Goal: Task Accomplishment & Management: Use online tool/utility

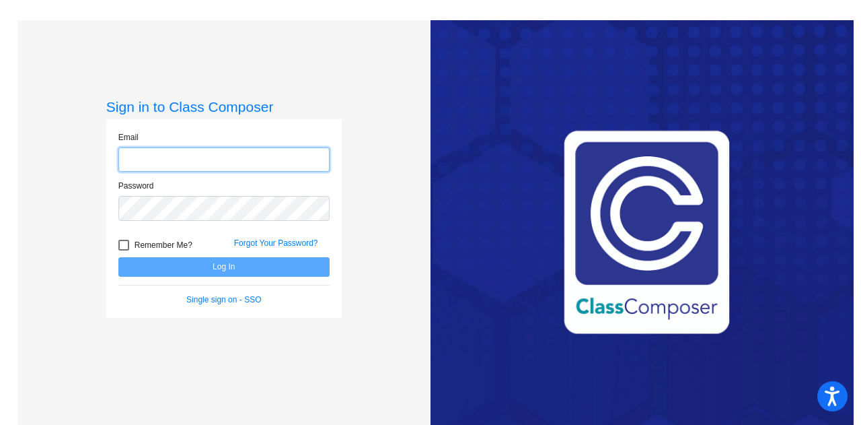
type input "ryan.boland@trusd.net"
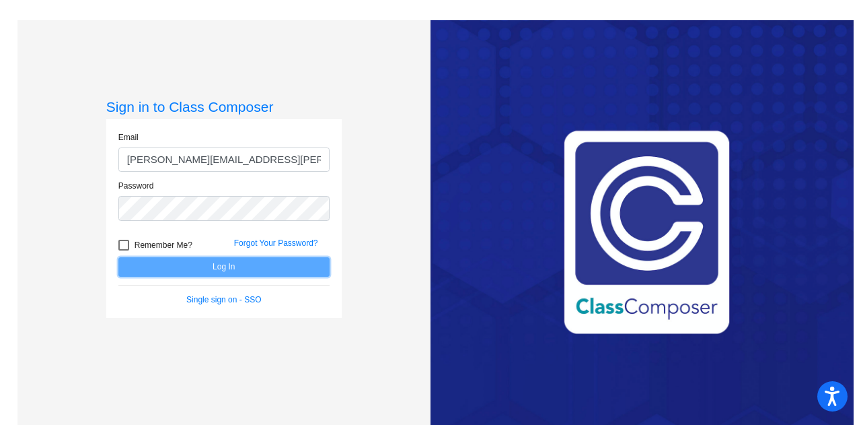
click at [204, 271] on button "Log In" at bounding box center [223, 267] width 211 height 20
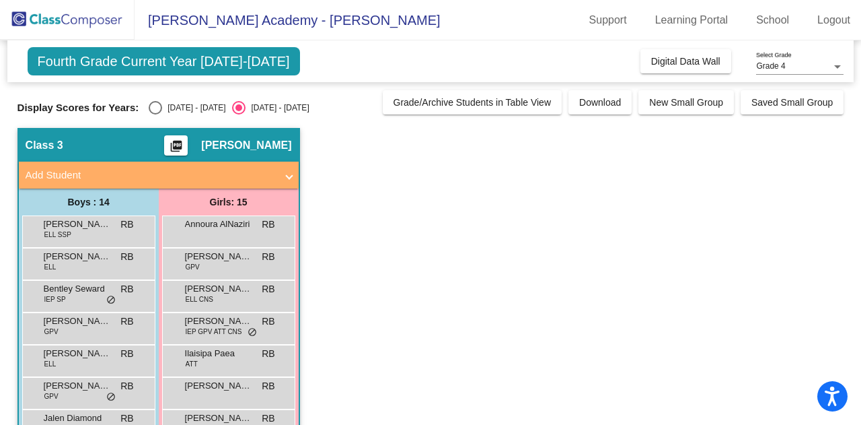
click at [157, 110] on div "Select an option" at bounding box center [155, 107] width 13 height 13
click at [155, 114] on input "[DATE] - [DATE]" at bounding box center [155, 114] width 1 height 1
radio input "true"
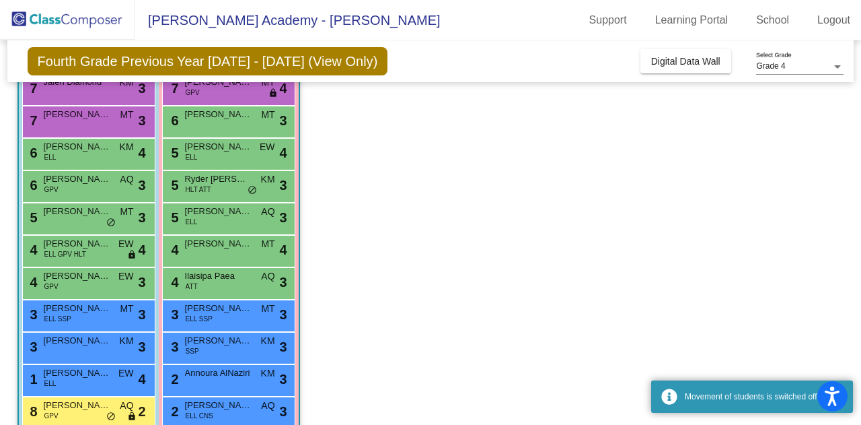
scroll to position [175, 0]
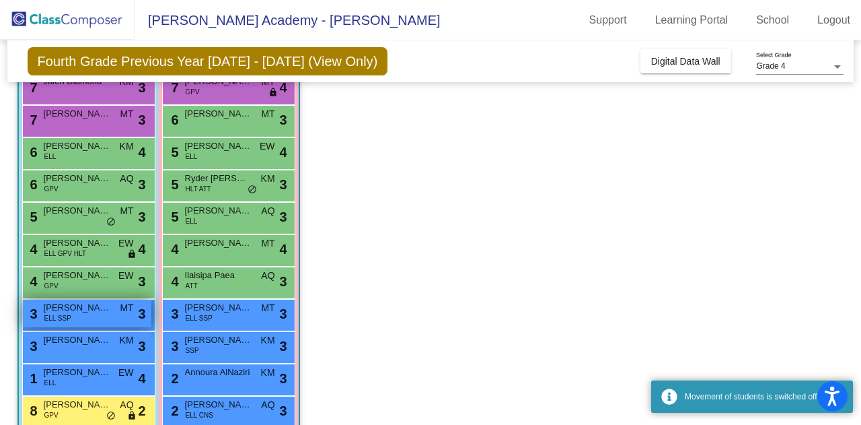
click at [93, 310] on span "[PERSON_NAME]" at bounding box center [77, 307] width 67 height 13
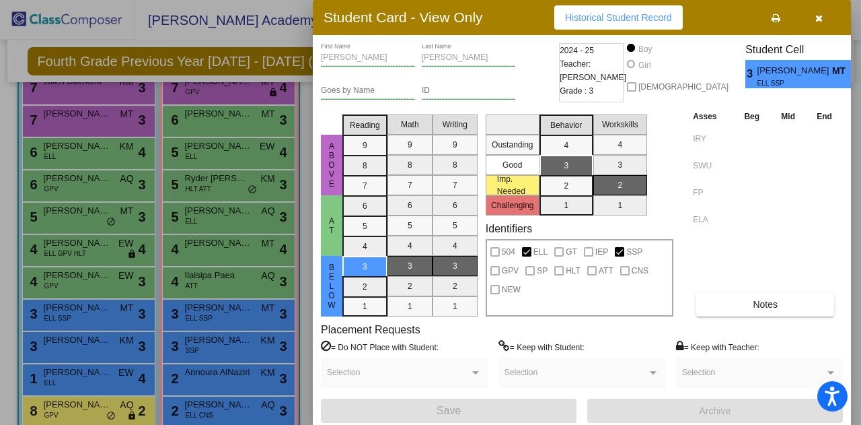
click at [820, 15] on icon "button" at bounding box center [818, 17] width 7 height 9
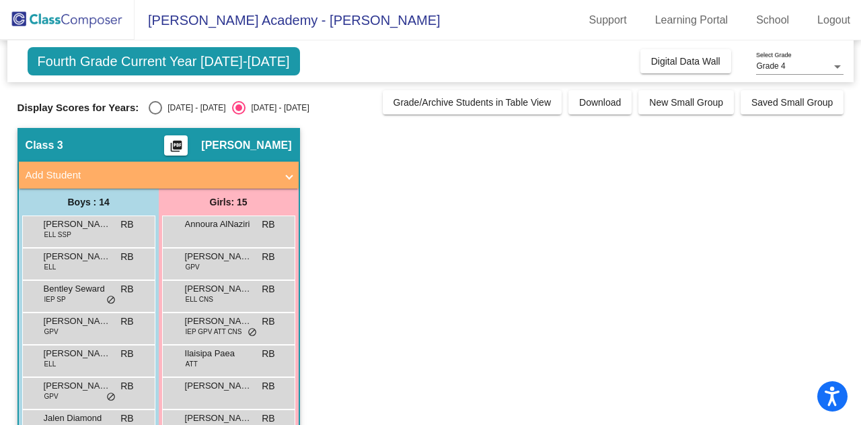
click at [159, 103] on div "Select an option" at bounding box center [155, 107] width 13 height 13
click at [155, 114] on input "[DATE] - [DATE]" at bounding box center [155, 114] width 1 height 1
radio input "true"
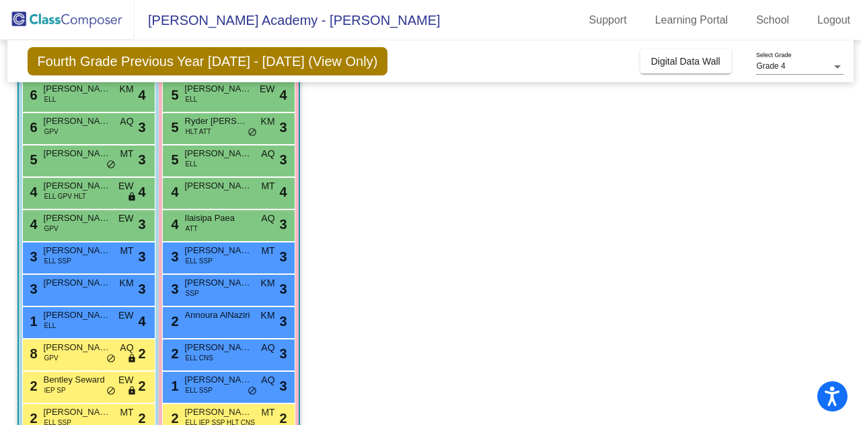
scroll to position [238, 0]
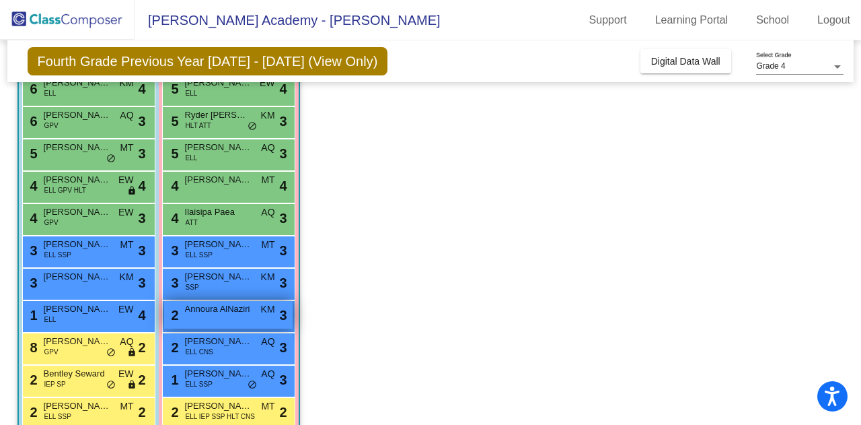
click at [222, 314] on span "Annoura AlNaziri" at bounding box center [218, 308] width 67 height 13
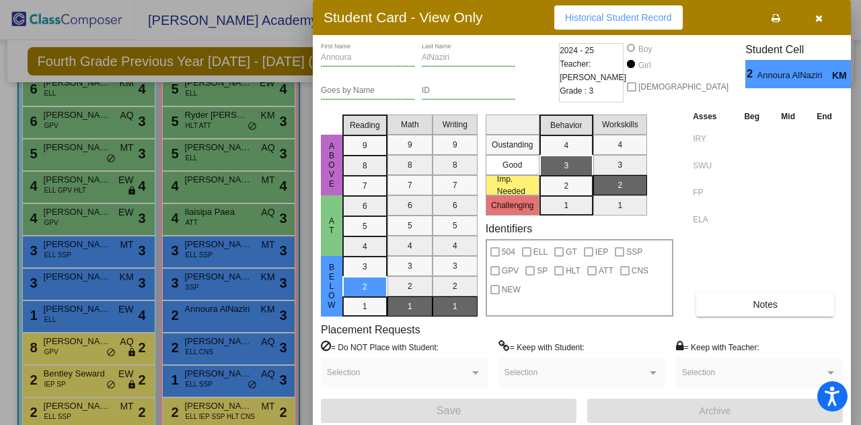
click at [815, 20] on icon "button" at bounding box center [818, 17] width 7 height 9
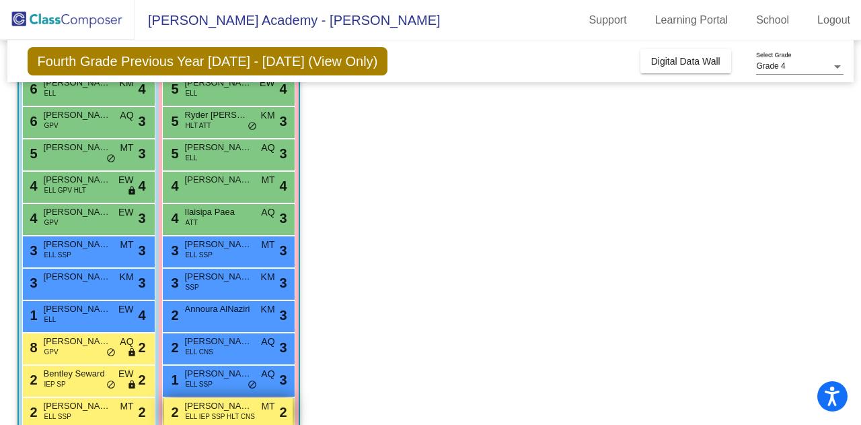
click at [227, 418] on span "ELL IEP SSP HLT CNS" at bounding box center [220, 416] width 69 height 10
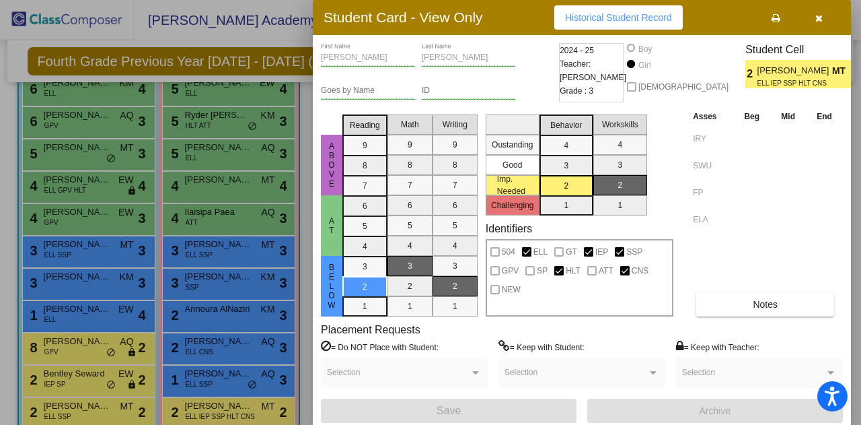
click at [818, 18] on icon "button" at bounding box center [818, 17] width 7 height 9
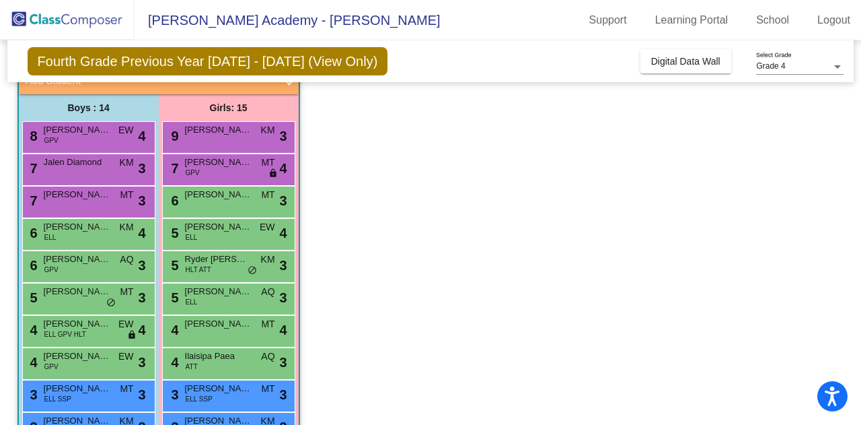
scroll to position [97, 0]
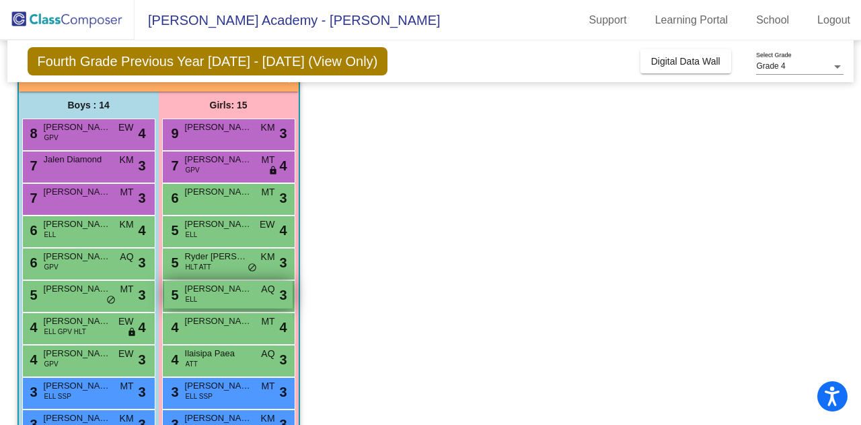
click at [241, 288] on span "[PERSON_NAME]" at bounding box center [218, 288] width 67 height 13
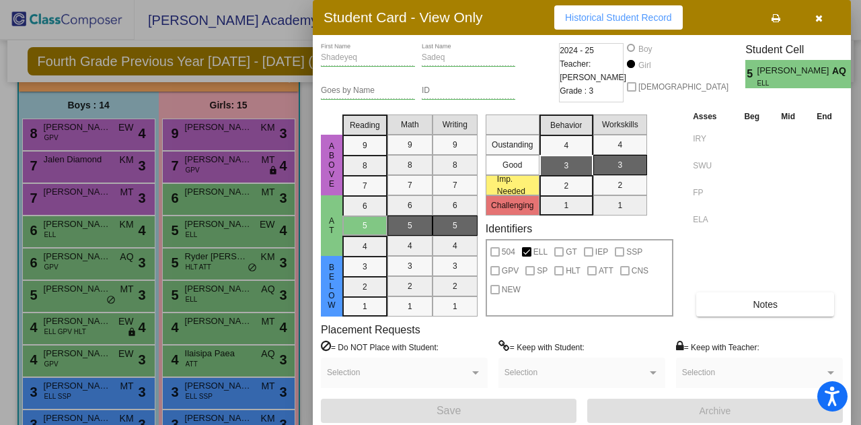
click at [826, 14] on button "button" at bounding box center [818, 17] width 43 height 24
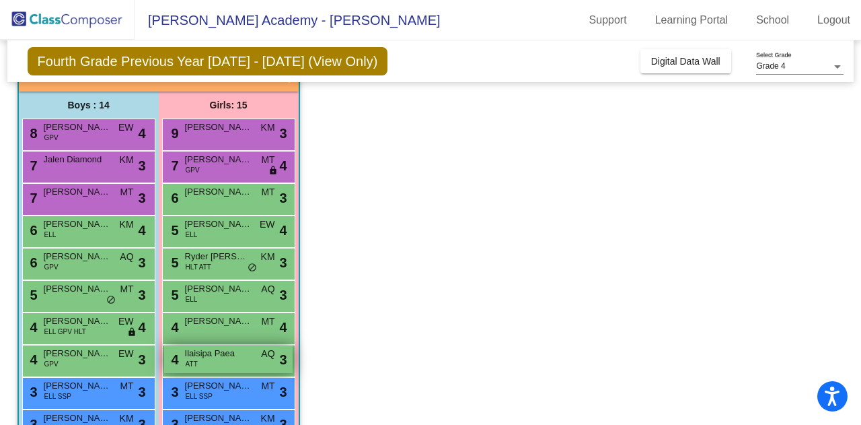
click at [235, 367] on div "4 Ilaisipa Paea ATT AQ lock do_not_disturb_alt 3" at bounding box center [228, 359] width 128 height 28
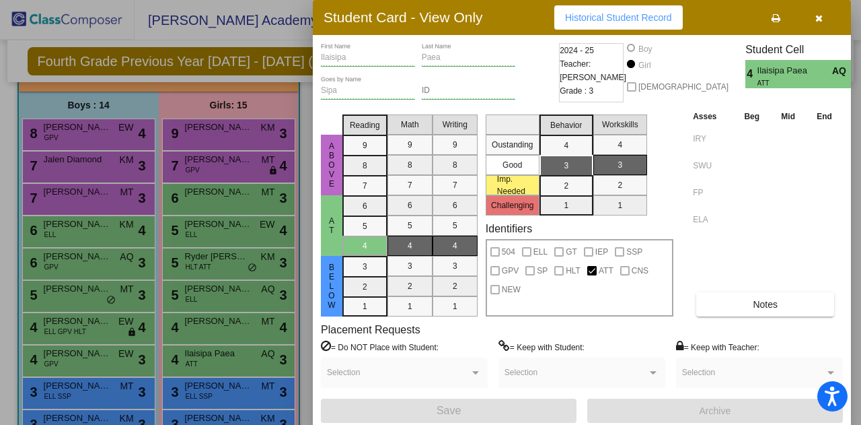
click at [819, 20] on icon "button" at bounding box center [818, 17] width 7 height 9
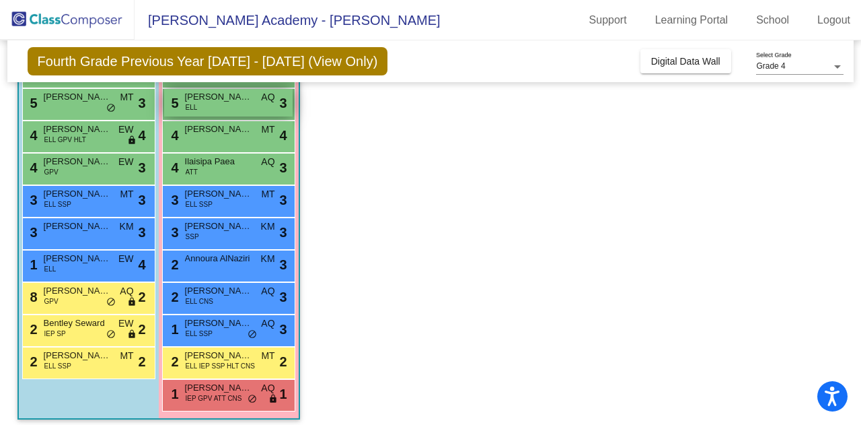
scroll to position [285, 0]
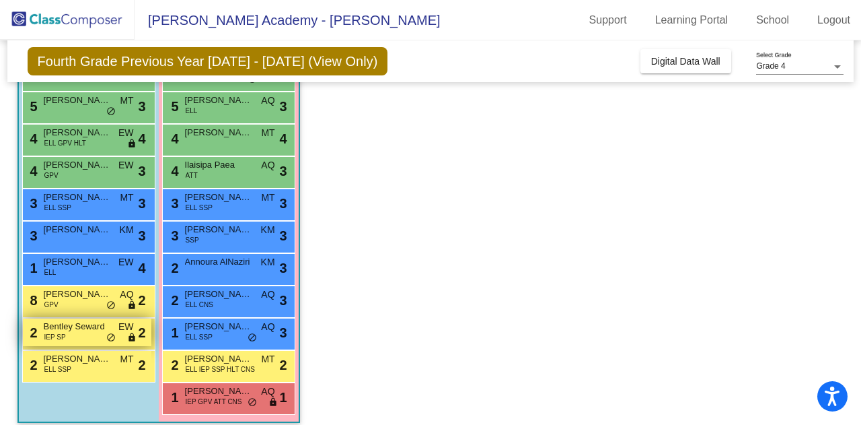
click at [93, 340] on div "2 Bentley Seward IEP SP EW lock do_not_disturb_alt 2" at bounding box center [87, 332] width 128 height 28
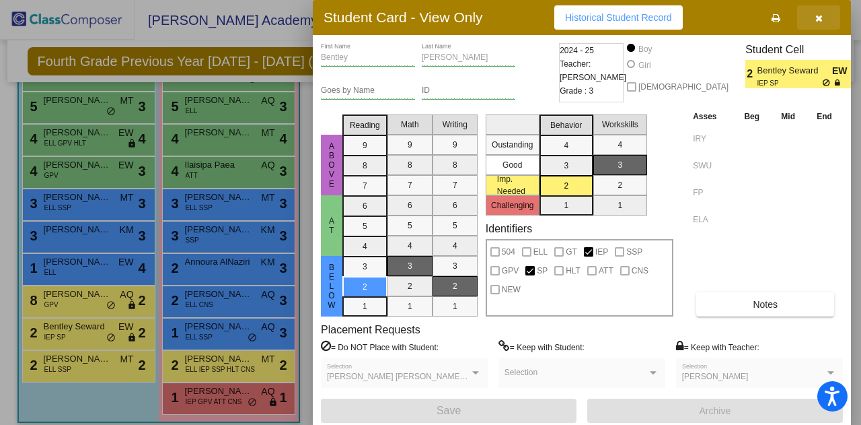
click at [818, 21] on icon "button" at bounding box center [818, 17] width 7 height 9
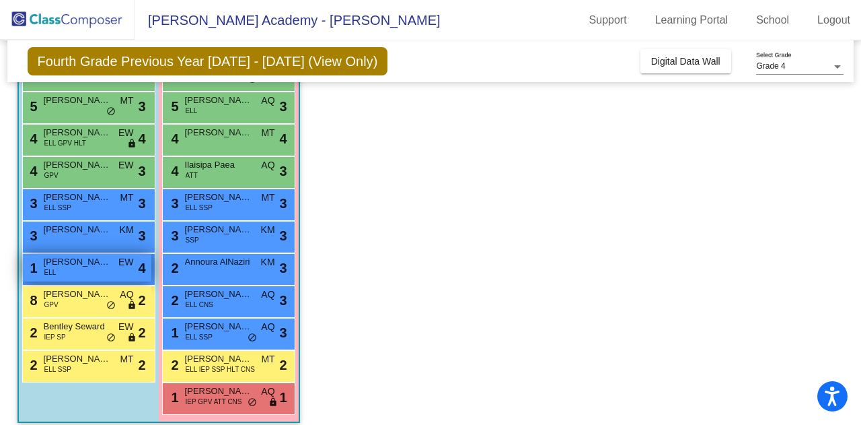
click at [86, 261] on span "[PERSON_NAME]" at bounding box center [77, 261] width 67 height 13
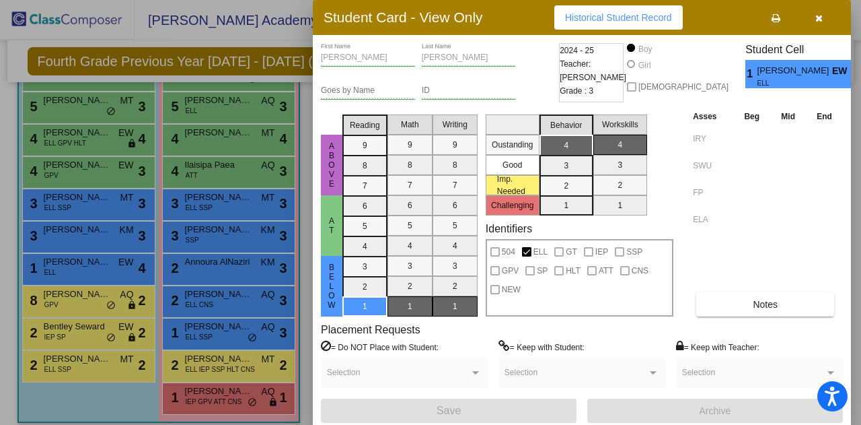
click at [821, 19] on icon "button" at bounding box center [818, 17] width 7 height 9
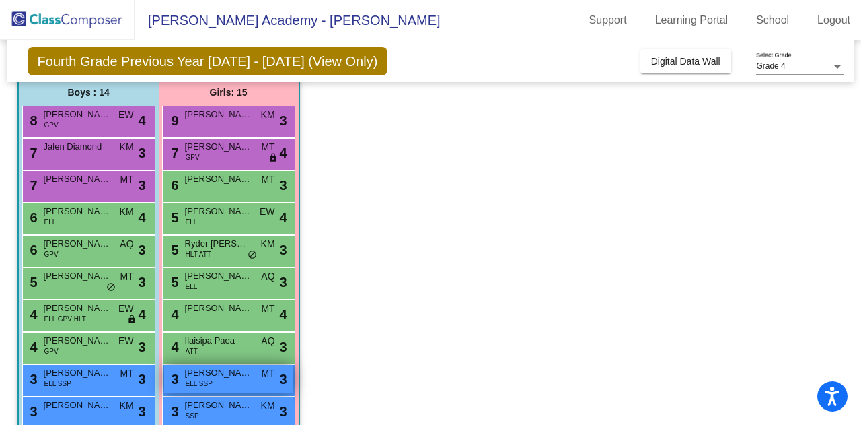
scroll to position [110, 0]
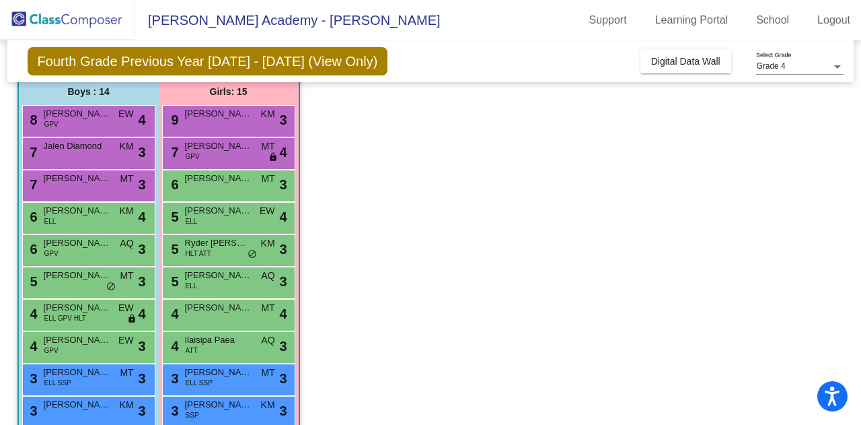
click at [0, 50] on mat-sidenav-content "Grade 4 Select Grade Fourth Grade Previous Year [DATE] - [DATE] (View Only) Add…" at bounding box center [430, 232] width 861 height 384
